Goal: Information Seeking & Learning: Learn about a topic

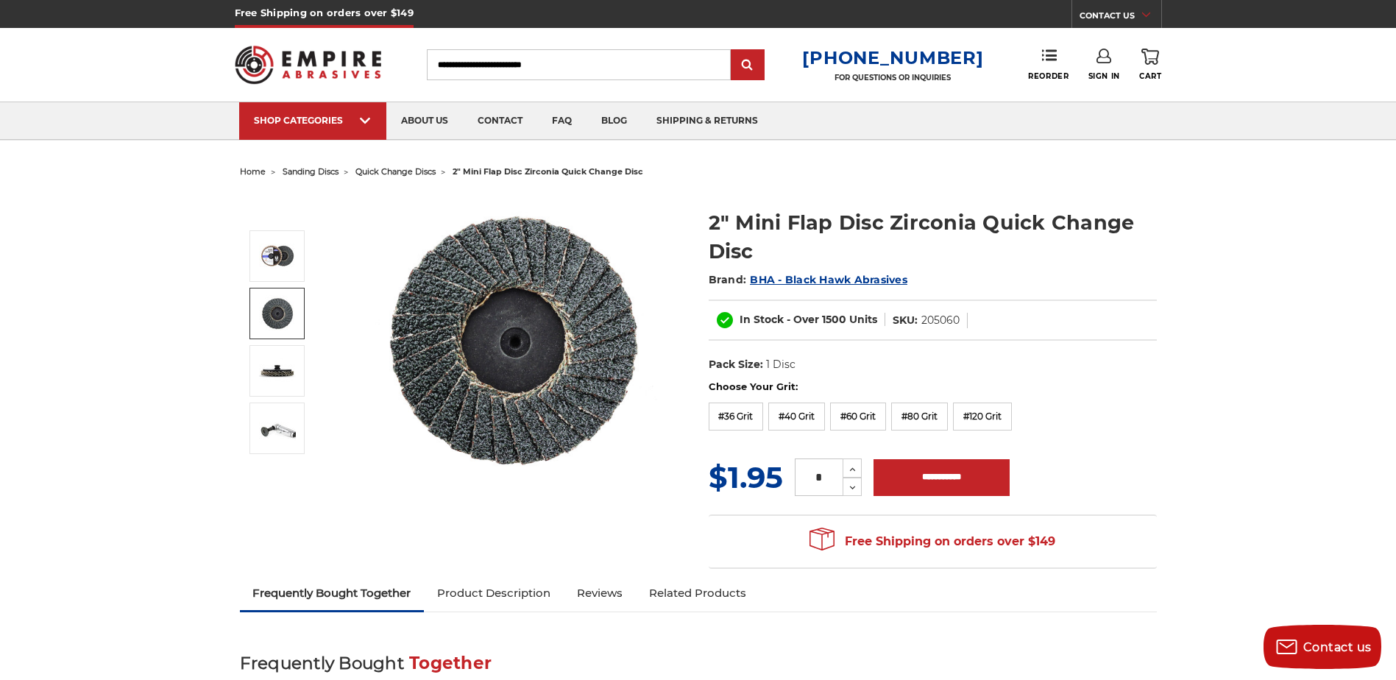
click at [300, 312] on link at bounding box center [276, 313] width 55 height 51
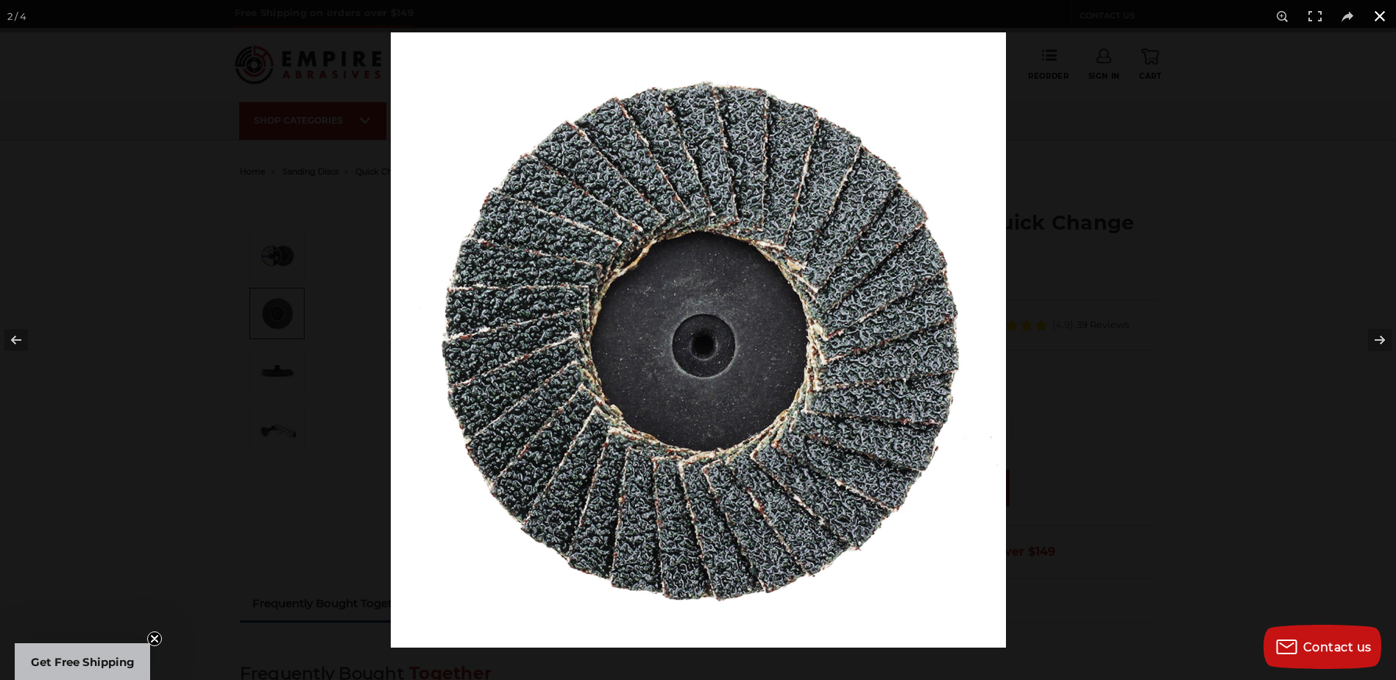
click at [1376, 17] on button at bounding box center [1379, 16] width 32 height 32
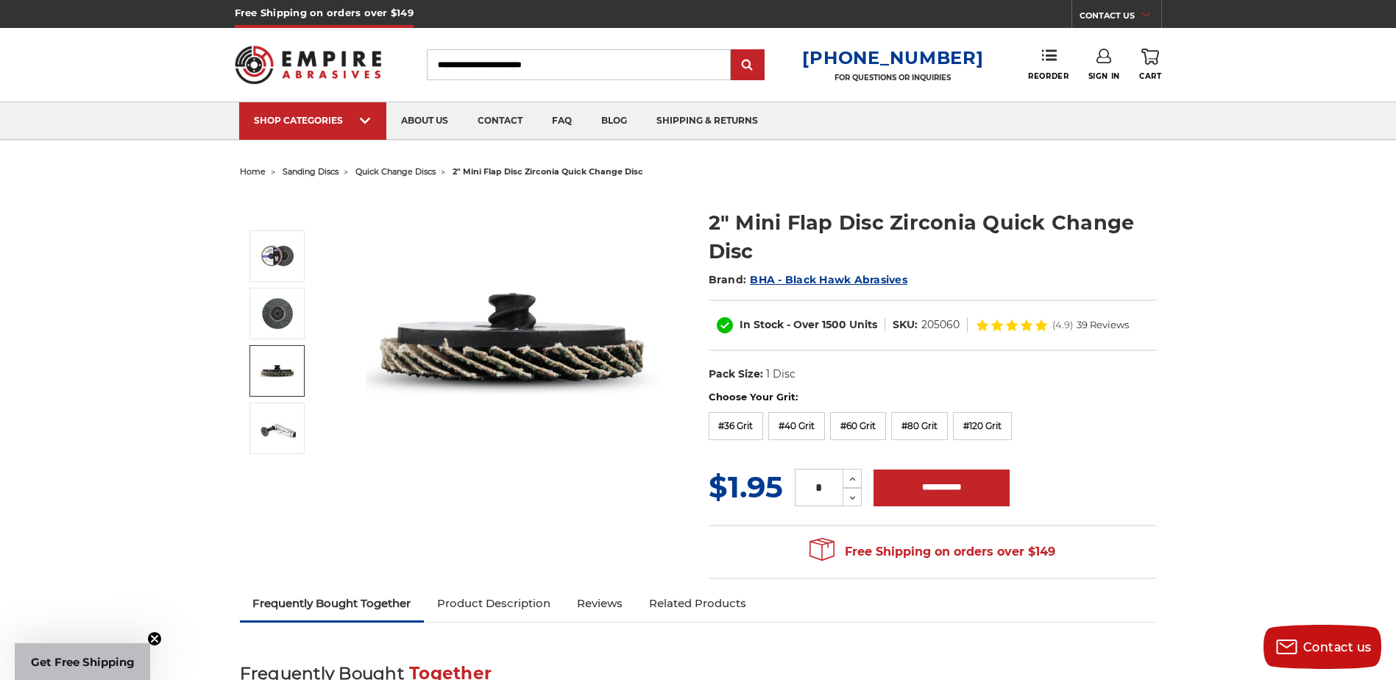
click at [276, 372] on img at bounding box center [277, 370] width 37 height 37
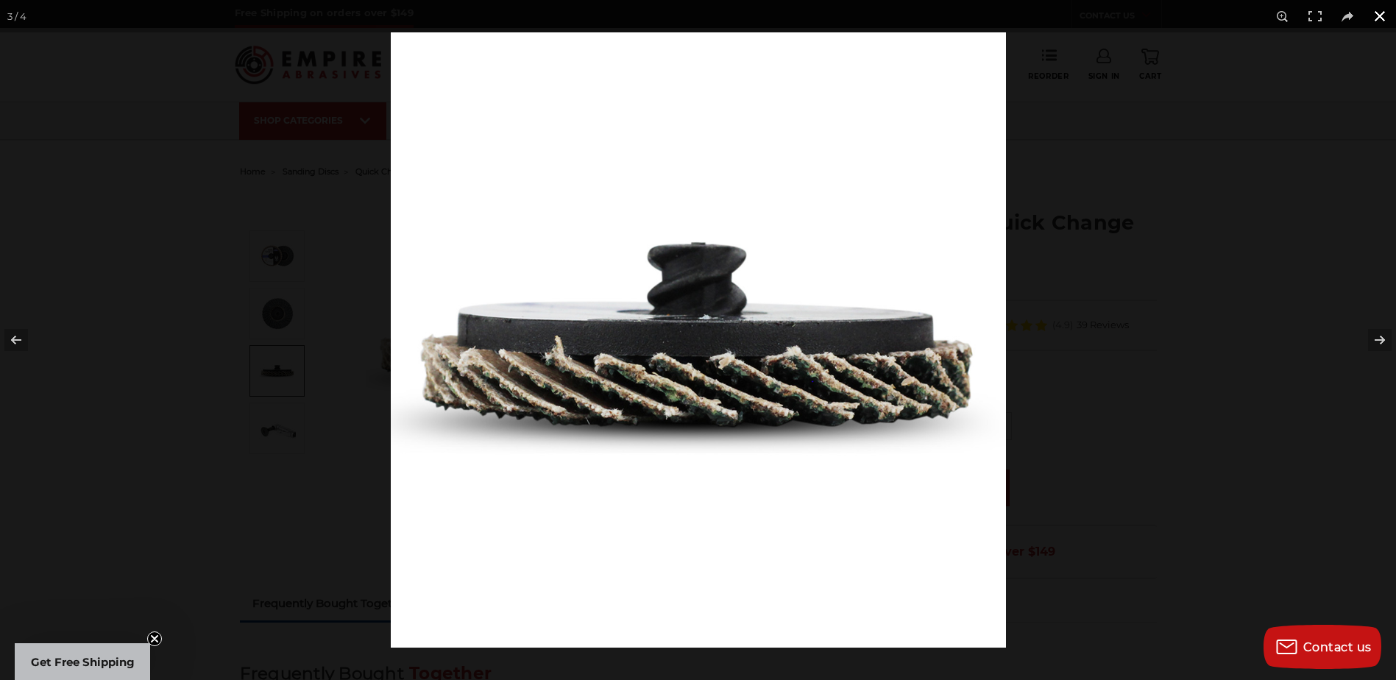
click at [1381, 10] on button at bounding box center [1379, 16] width 32 height 32
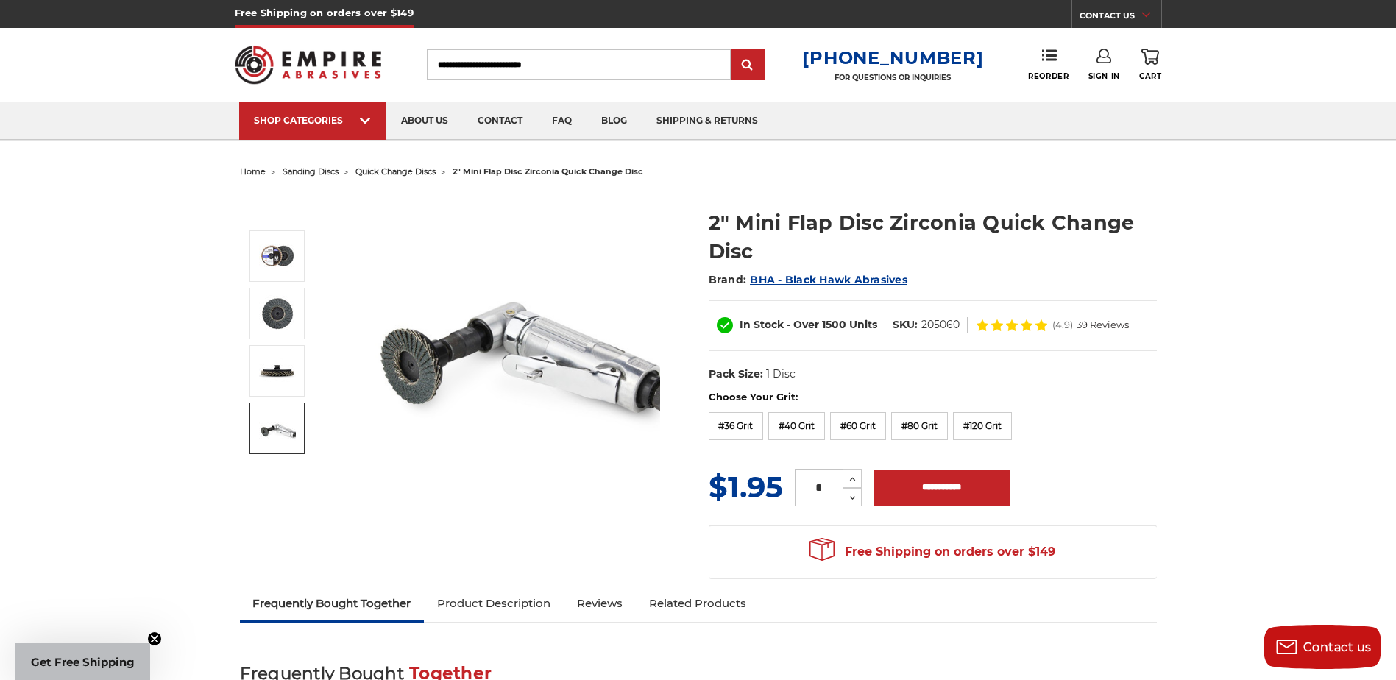
click at [290, 426] on img at bounding box center [277, 428] width 37 height 37
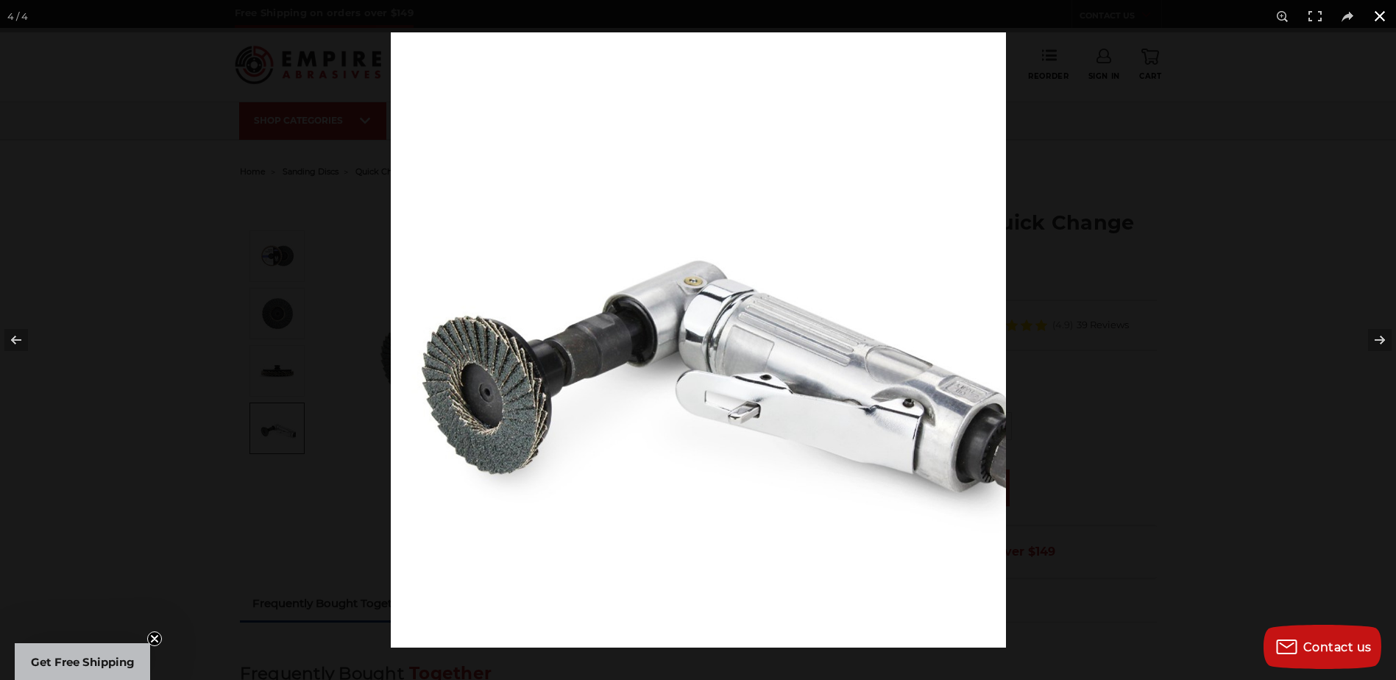
click at [1387, 12] on button at bounding box center [1379, 16] width 32 height 32
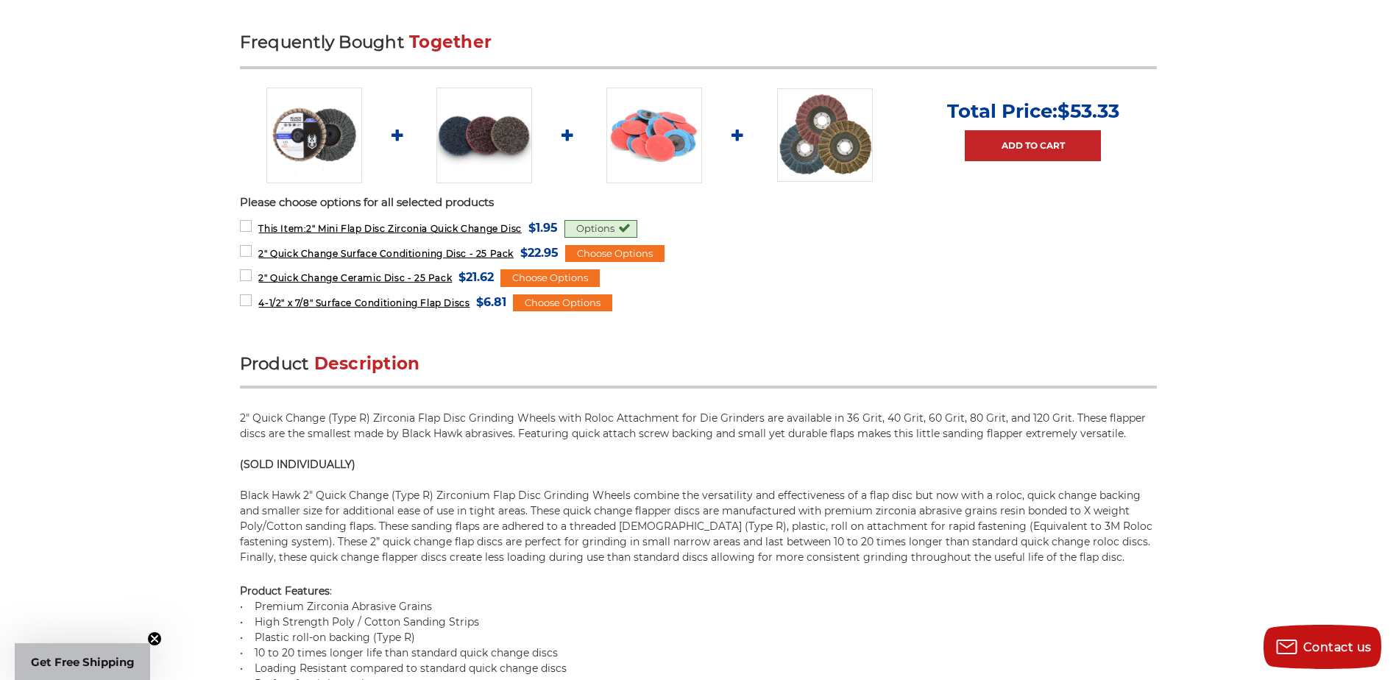
scroll to position [662, 0]
